Goal: Task Accomplishment & Management: Manage account settings

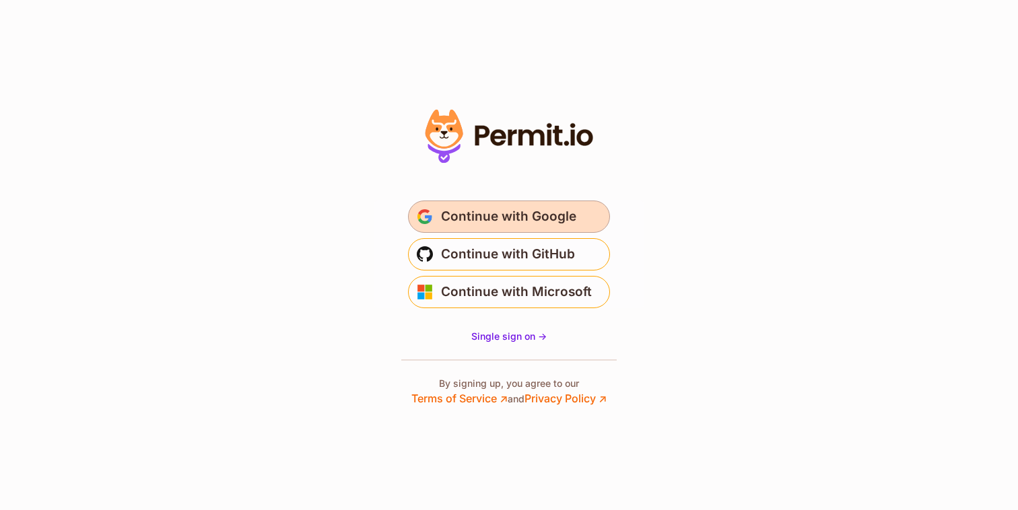
click at [539, 220] on span "Continue with Google" at bounding box center [508, 217] width 135 height 22
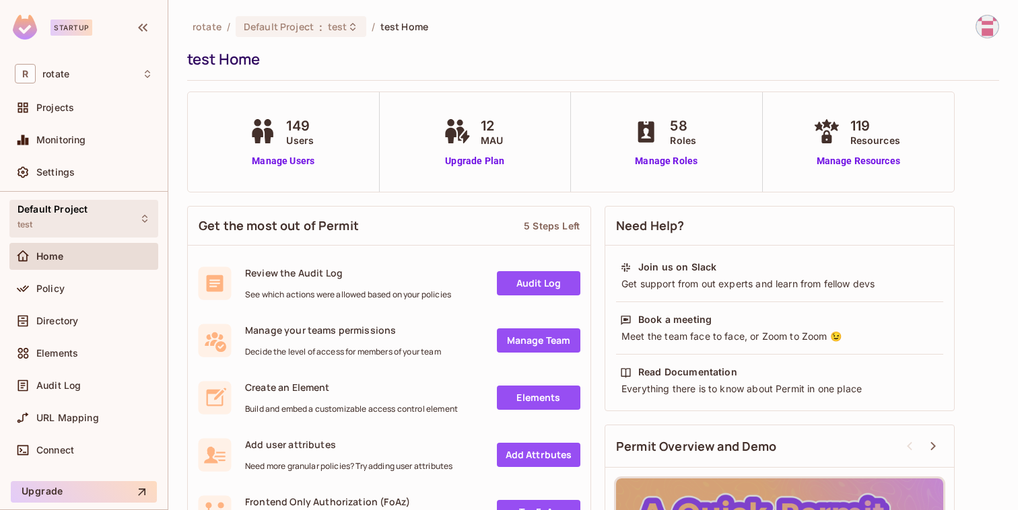
click at [79, 227] on div "Default Project test" at bounding box center [53, 218] width 70 height 29
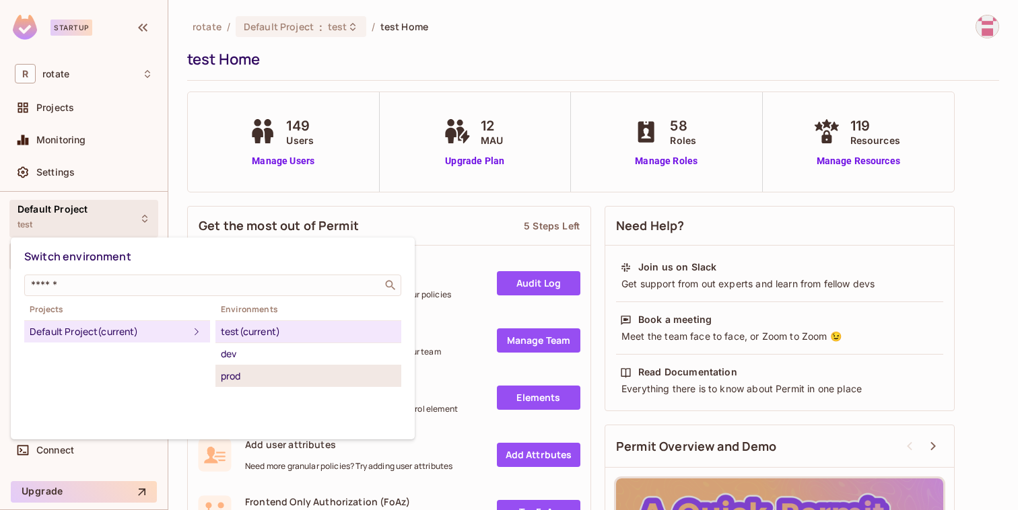
click at [251, 383] on div "prod" at bounding box center [308, 376] width 175 height 16
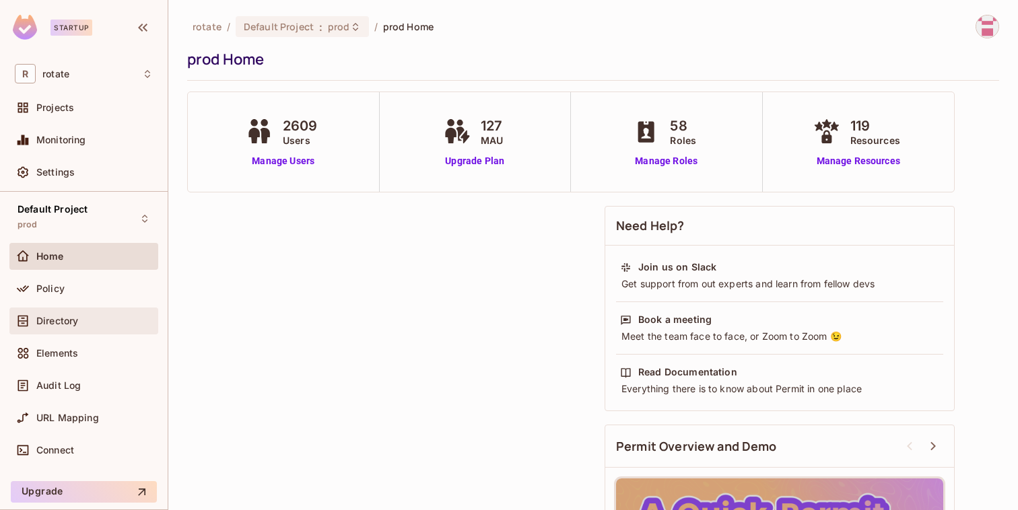
click at [42, 320] on span "Directory" at bounding box center [57, 321] width 42 height 11
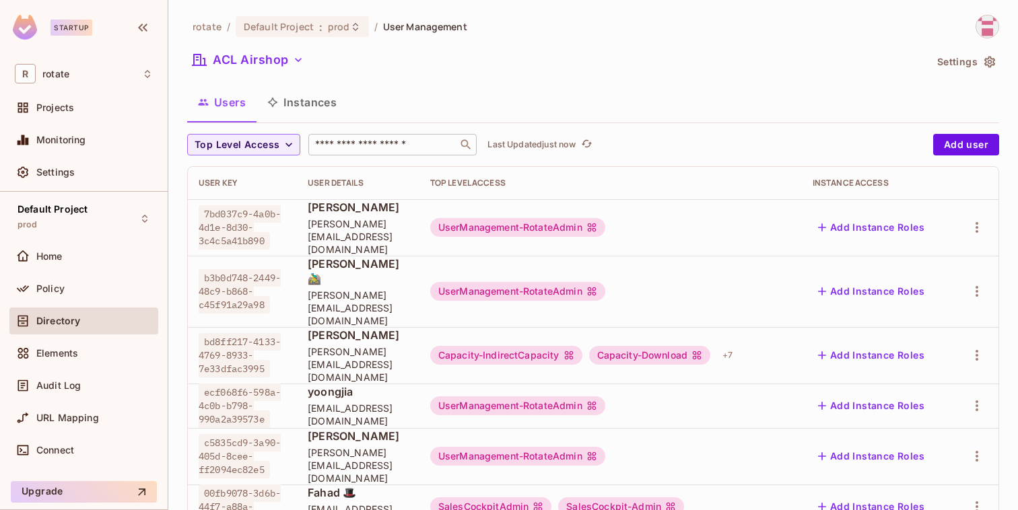
click at [358, 148] on input "text" at bounding box center [382, 144] width 141 height 13
click at [265, 56] on button "ACL Airshop" at bounding box center [248, 60] width 122 height 22
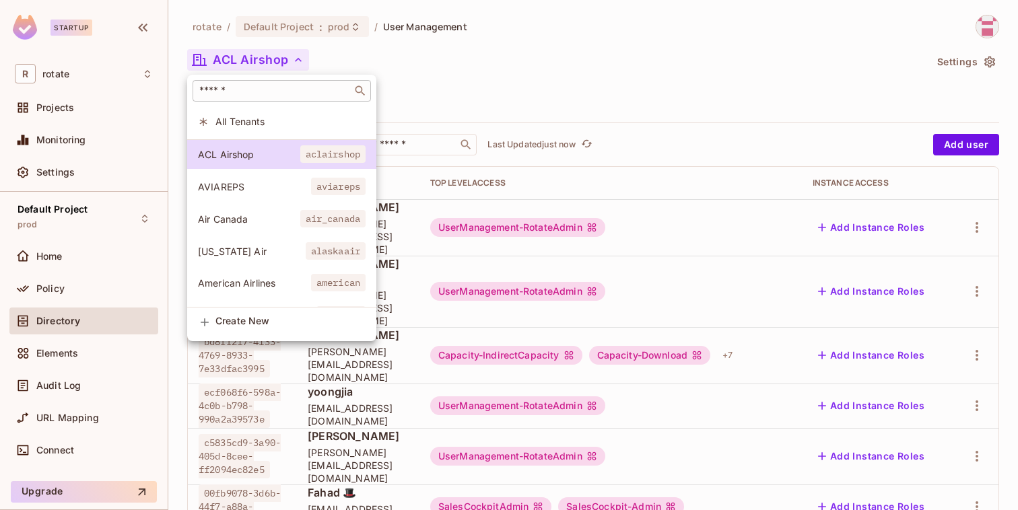
click at [281, 94] on input "text" at bounding box center [273, 90] width 152 height 13
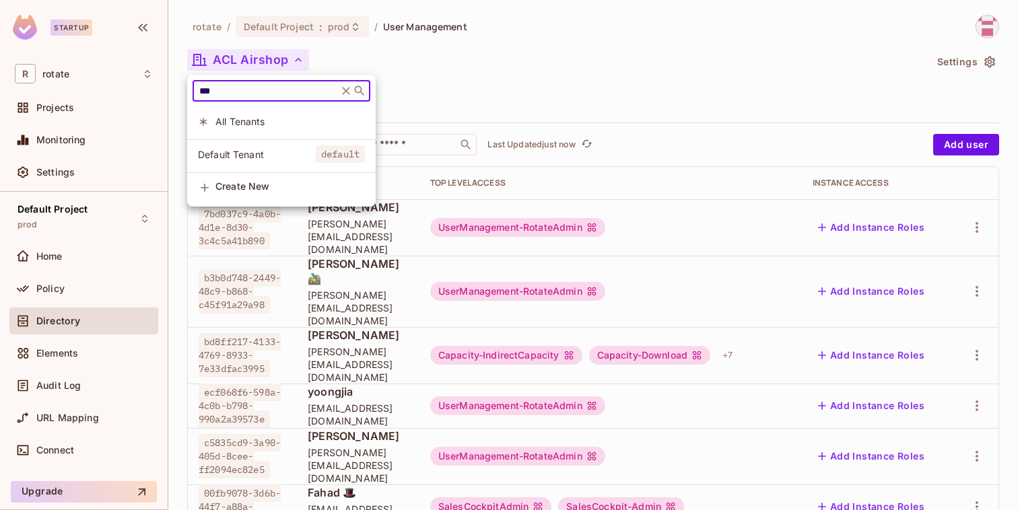
type input "***"
click at [345, 23] on div at bounding box center [509, 255] width 1018 height 510
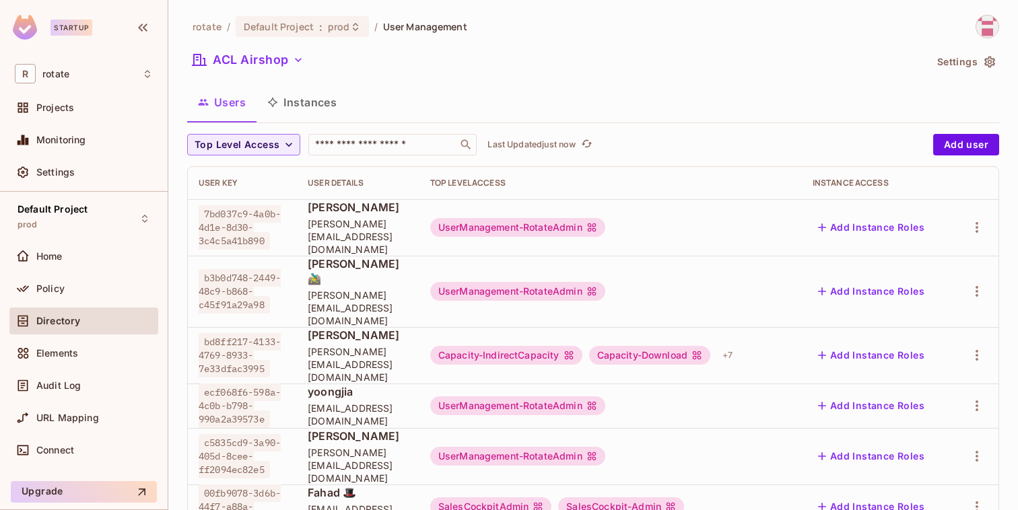
click at [345, 23] on span "prod" at bounding box center [339, 26] width 22 height 13
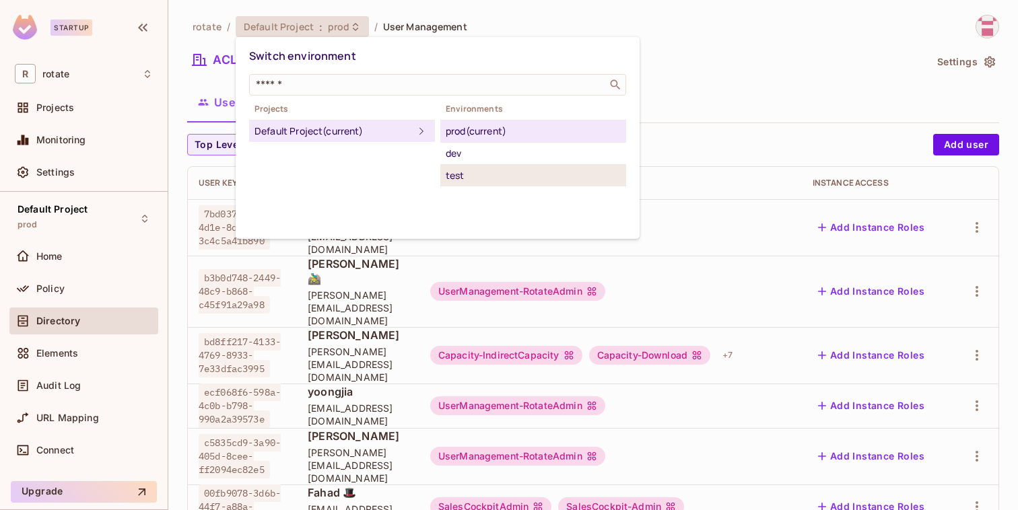
click at [453, 166] on li "test" at bounding box center [533, 176] width 186 height 22
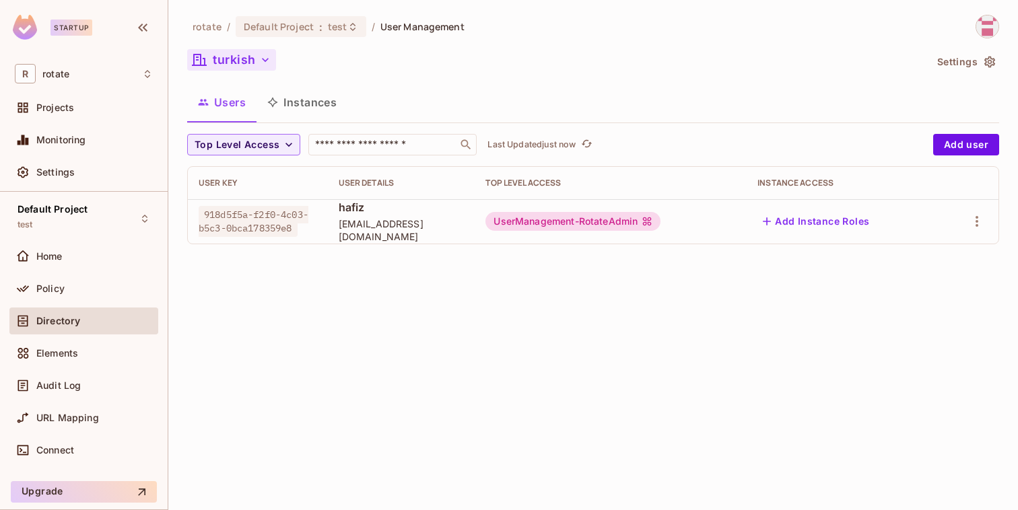
click at [238, 67] on button "turkish" at bounding box center [231, 60] width 89 height 22
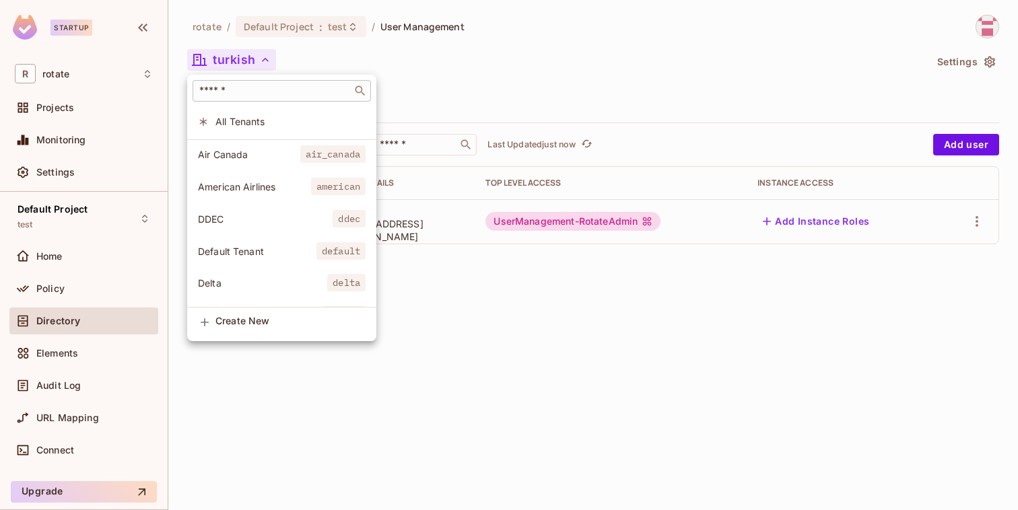
click at [304, 82] on div "​" at bounding box center [282, 91] width 178 height 22
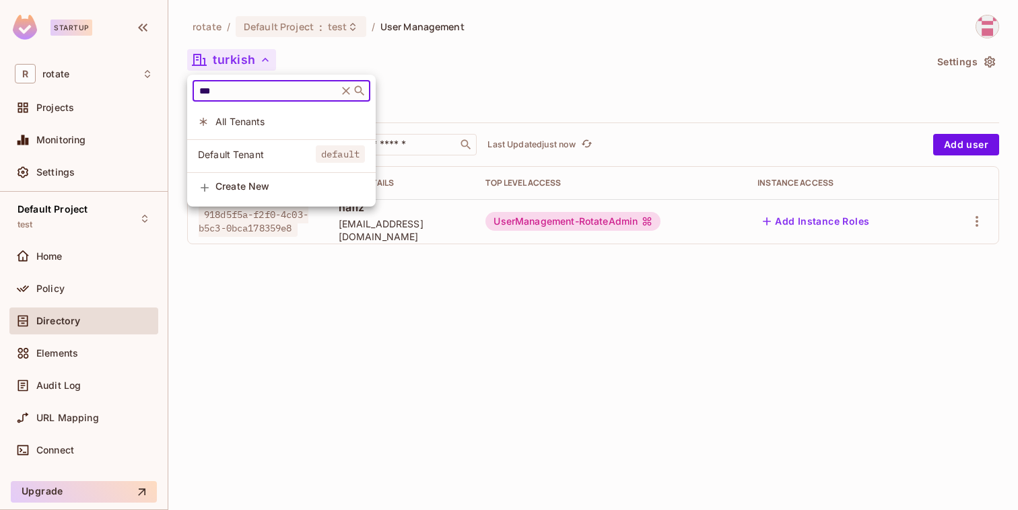
type input "***"
click at [319, 30] on div at bounding box center [509, 255] width 1018 height 510
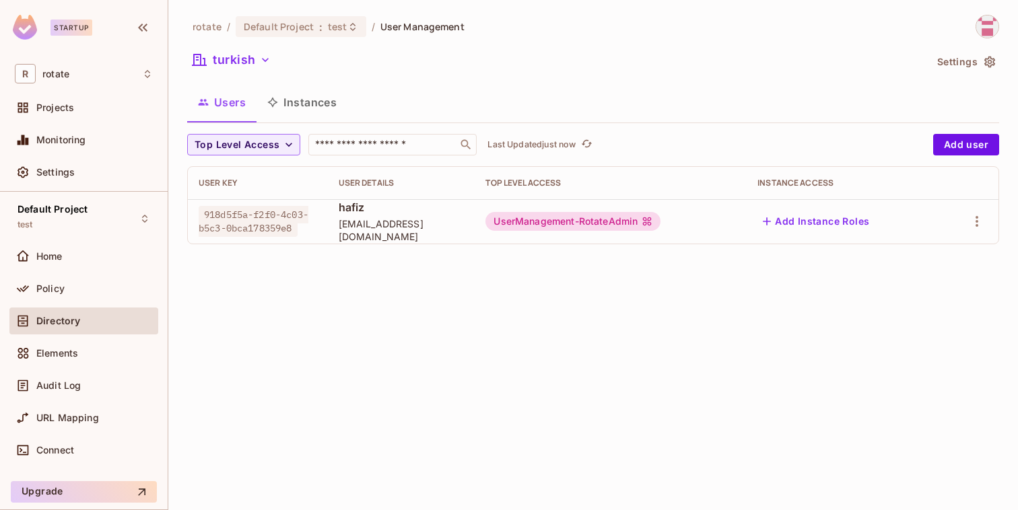
click at [319, 30] on div "*** ​ All Tenants Default Tenant default Create New" at bounding box center [509, 255] width 1018 height 510
click at [319, 30] on span ":" at bounding box center [321, 27] width 5 height 11
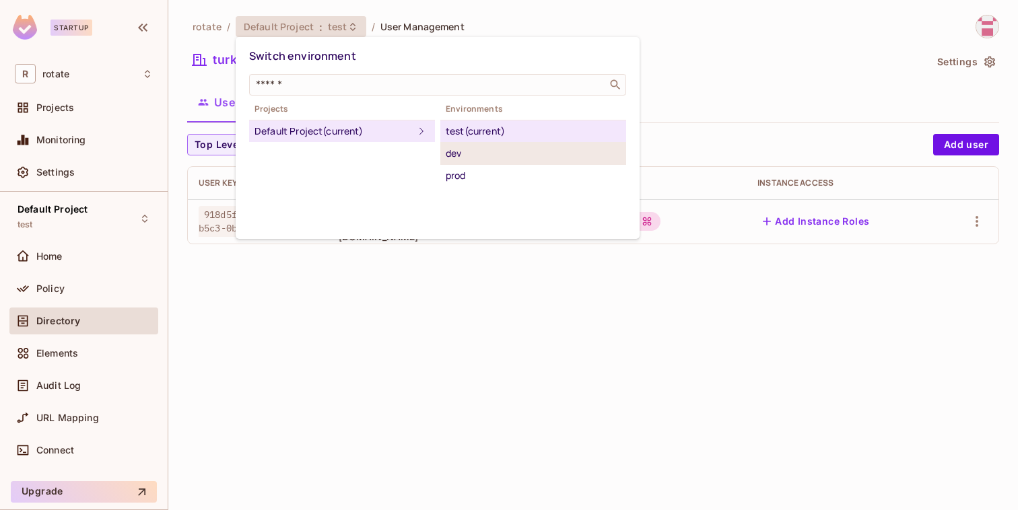
click at [484, 153] on div "dev" at bounding box center [533, 153] width 175 height 16
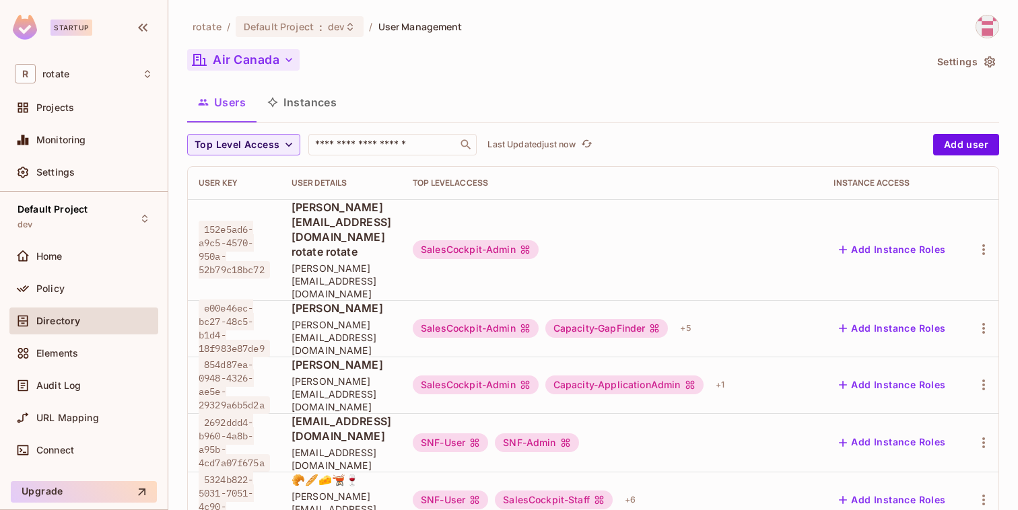
click at [253, 51] on button "Air Canada" at bounding box center [243, 60] width 112 height 22
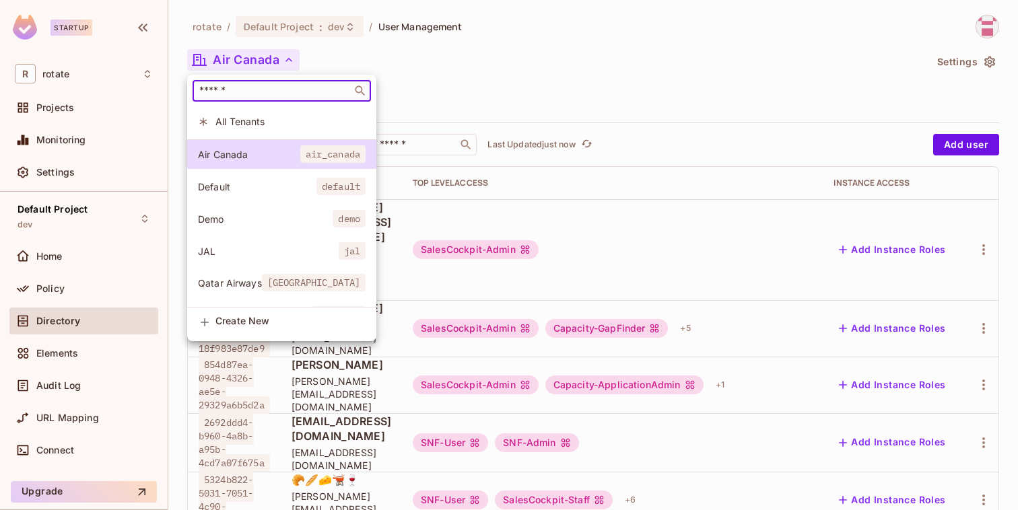
click at [312, 87] on input "text" at bounding box center [273, 90] width 152 height 13
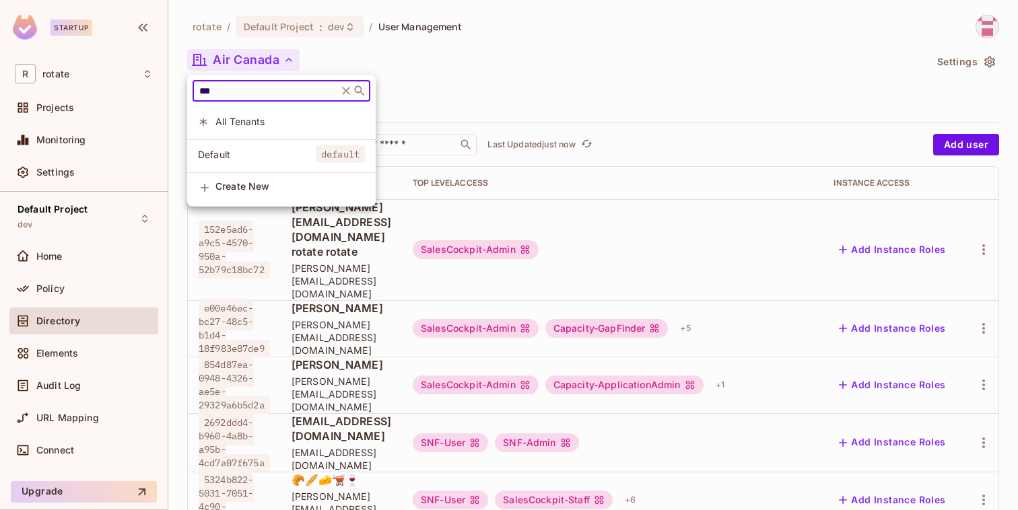
type input "***"
